Goal: Task Accomplishment & Management: Manage account settings

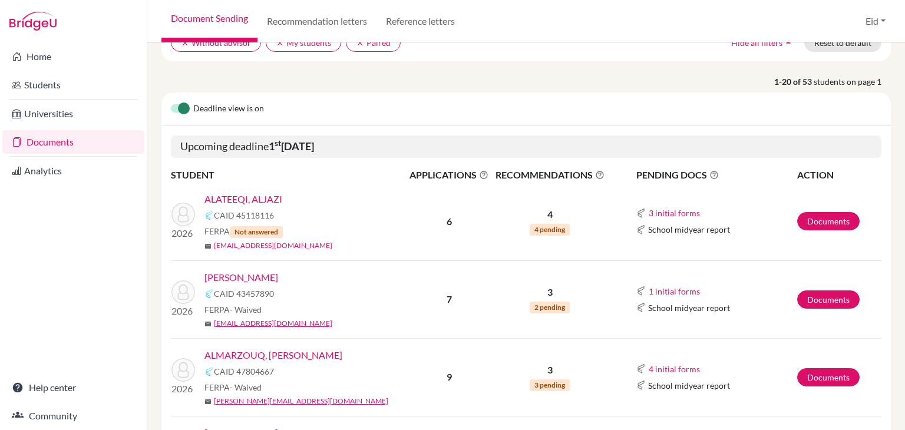
scroll to position [118, 0]
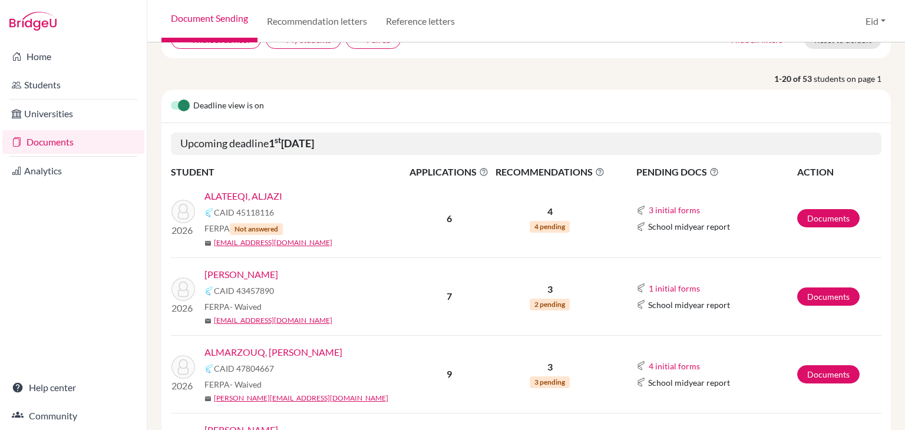
click at [269, 189] on link "ALATEEQI, ALJAZI" at bounding box center [243, 196] width 78 height 14
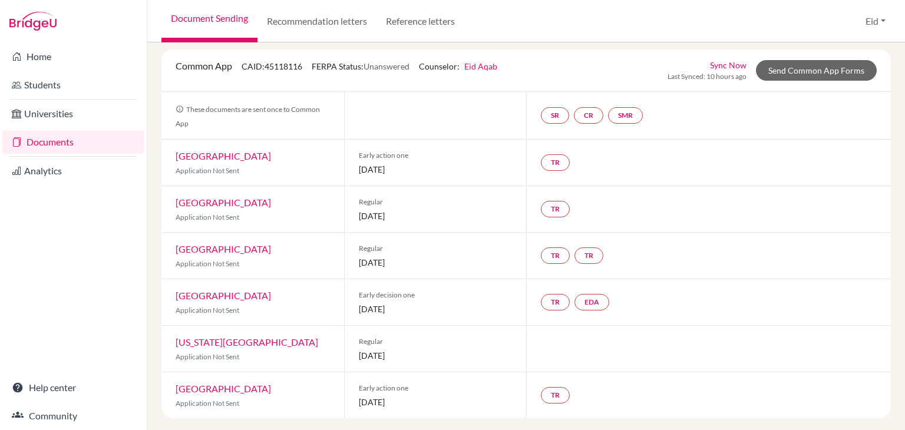
scroll to position [67, 0]
click at [590, 298] on link "EDA" at bounding box center [592, 301] width 35 height 16
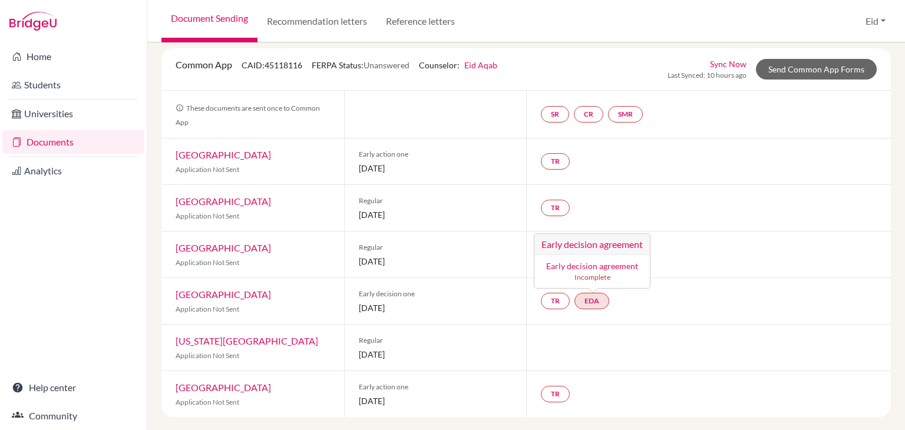
click at [600, 267] on link "Early decision agreement" at bounding box center [592, 266] width 92 height 10
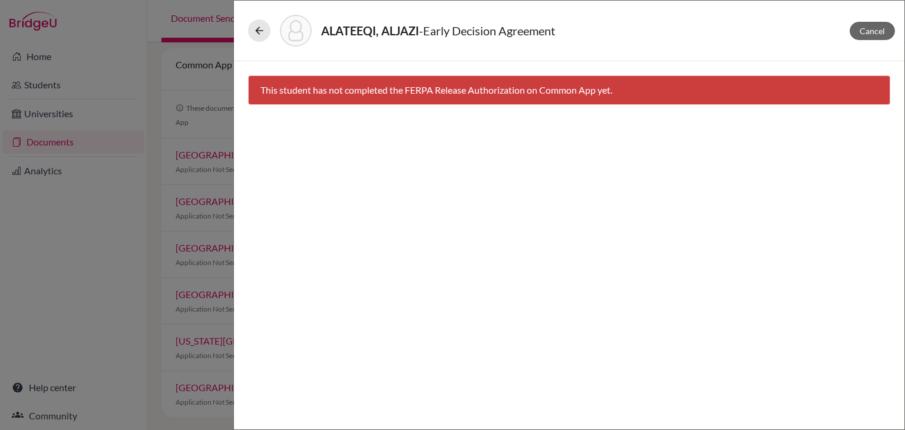
click at [415, 90] on div "This student has not completed the FERPA Release Authorization on Common App ye…" at bounding box center [569, 89] width 642 height 29
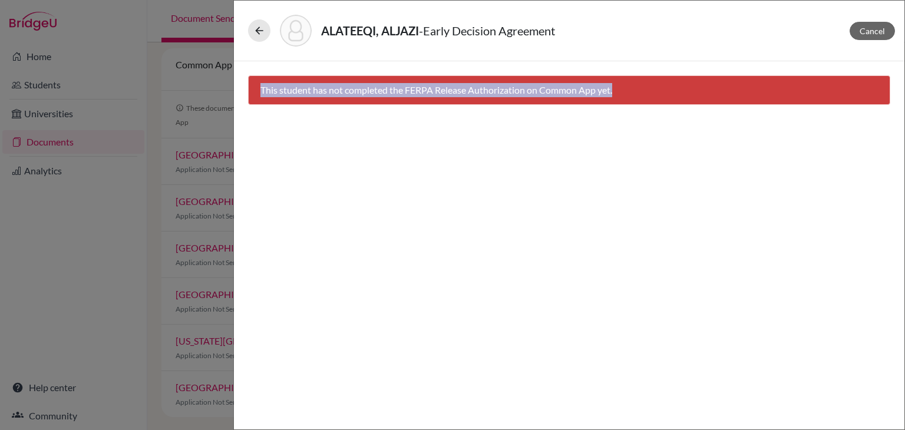
click at [415, 90] on div "This student has not completed the FERPA Release Authorization on Common App ye…" at bounding box center [569, 89] width 642 height 29
copy body "This student has not completed the FERPA Release Authorization on Common App ye…"
click at [874, 36] on button "Cancel" at bounding box center [872, 31] width 45 height 18
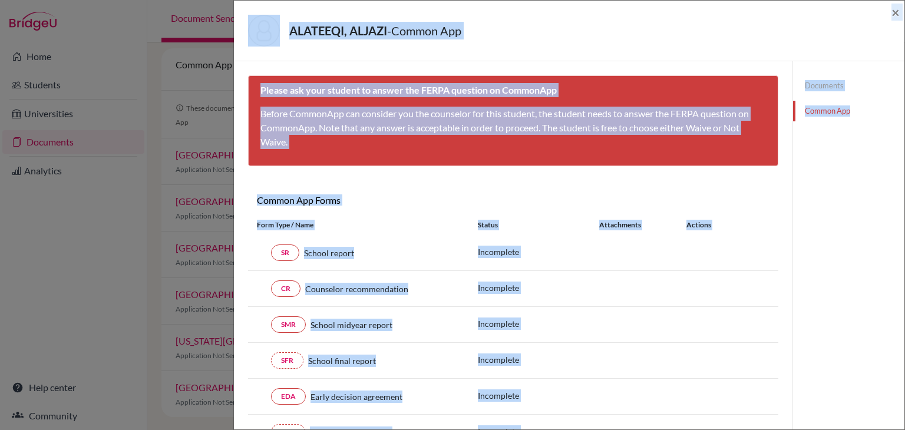
click at [604, 195] on div "Common App Forms These documents will be sent to all Common App universities se…" at bounding box center [513, 202] width 530 height 16
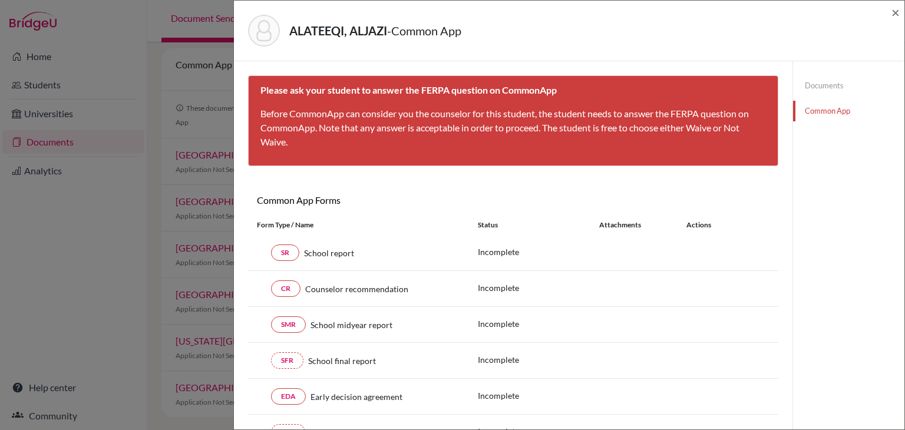
scroll to position [59, 0]
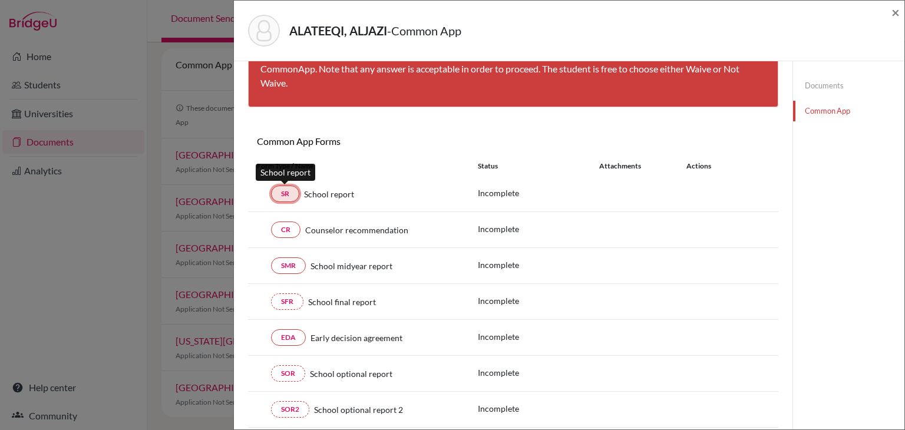
click at [281, 194] on link "SR" at bounding box center [285, 194] width 28 height 16
click at [283, 194] on link "SR" at bounding box center [285, 194] width 28 height 16
click at [293, 192] on link "SR" at bounding box center [285, 194] width 28 height 16
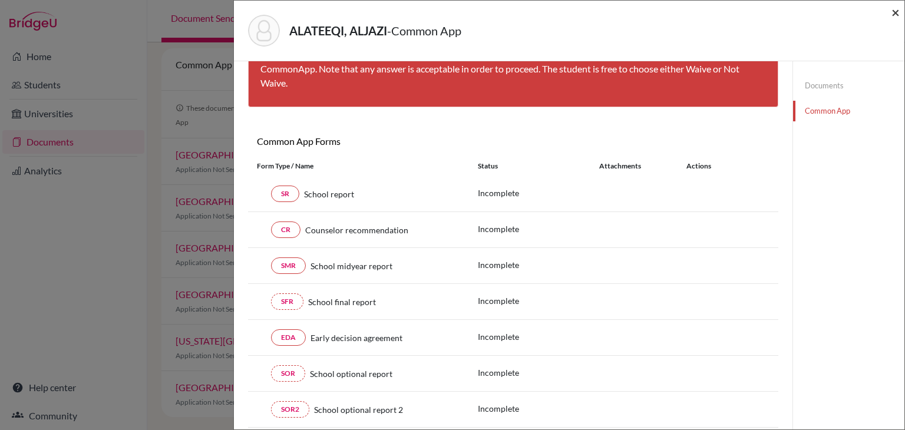
click at [894, 11] on span "×" at bounding box center [896, 12] width 8 height 17
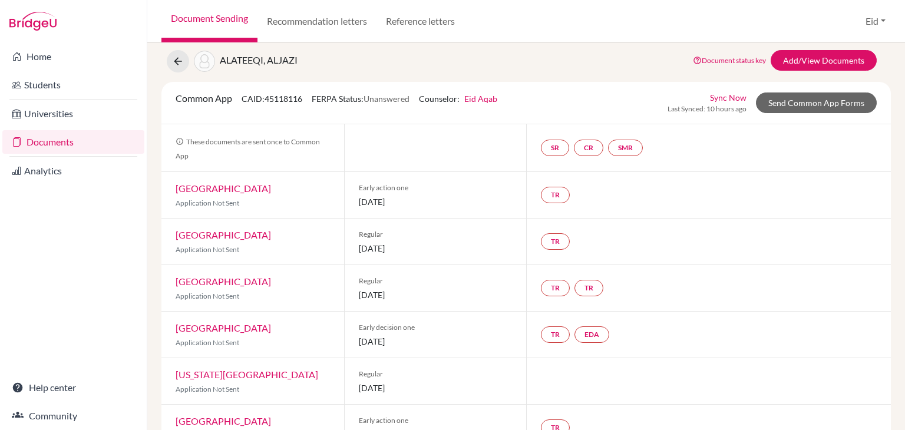
scroll to position [67, 0]
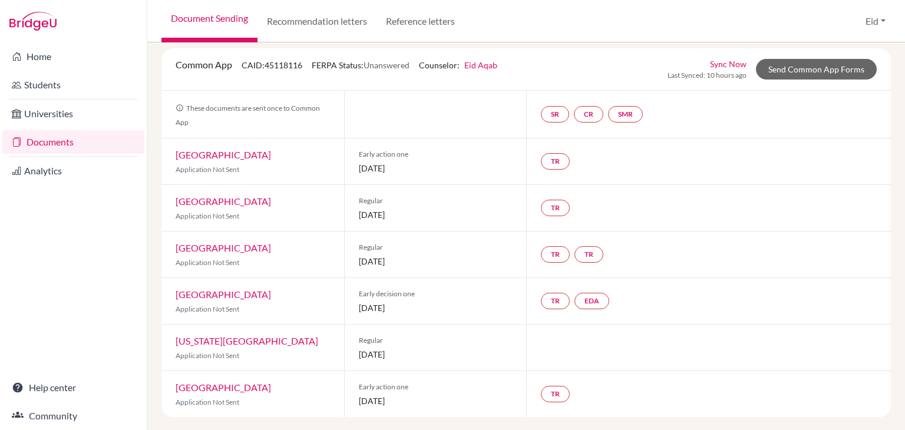
click at [66, 145] on link "Documents" at bounding box center [73, 142] width 142 height 24
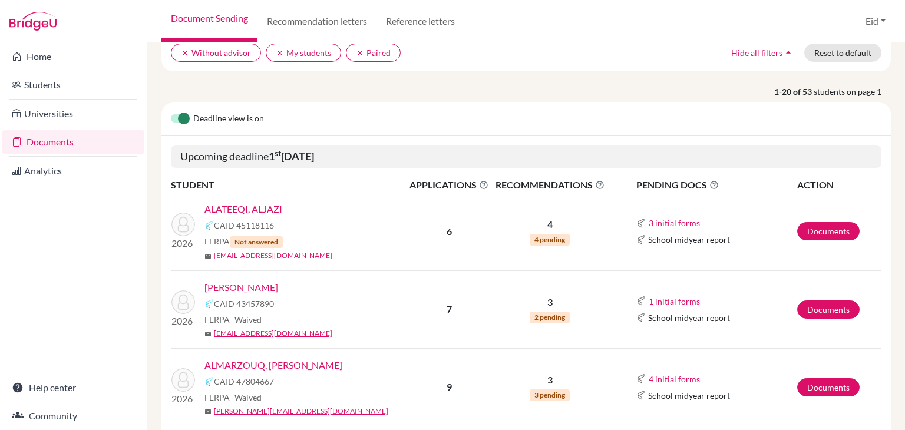
scroll to position [118, 0]
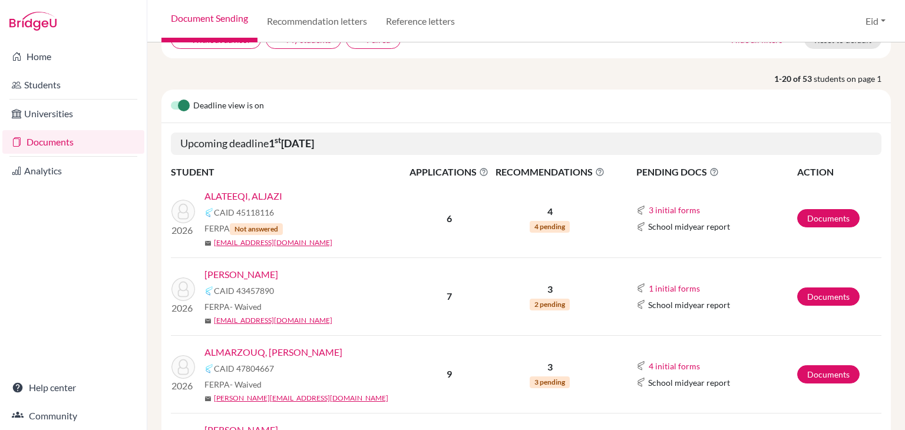
click at [278, 268] on link "[PERSON_NAME]" at bounding box center [241, 275] width 74 height 14
